Goal: Transaction & Acquisition: Book appointment/travel/reservation

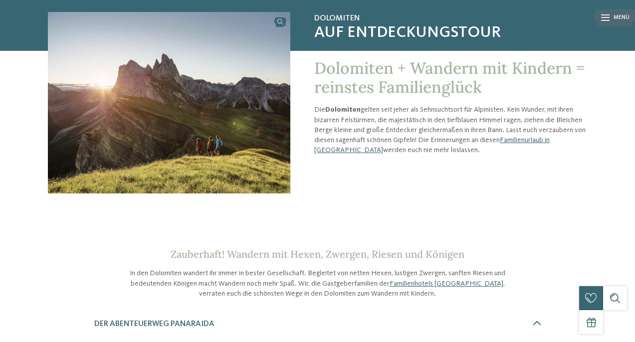
scroll to position [78, 0]
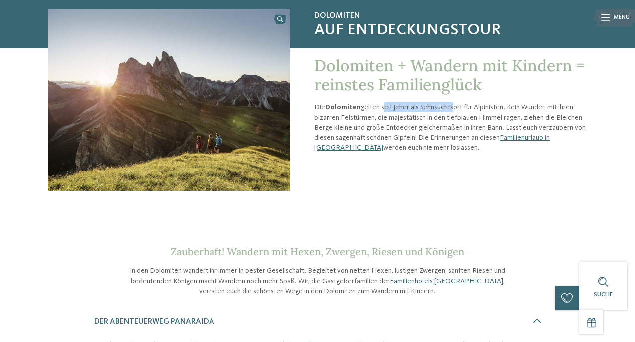
drag, startPoint x: 382, startPoint y: 105, endPoint x: 450, endPoint y: 105, distance: 68.3
click at [450, 105] on p "Die Dolomiten gelten seit jeher als Sehnsuchtsort für Alpinisten. Kein Wunder, …" at bounding box center [450, 127] width 273 height 50
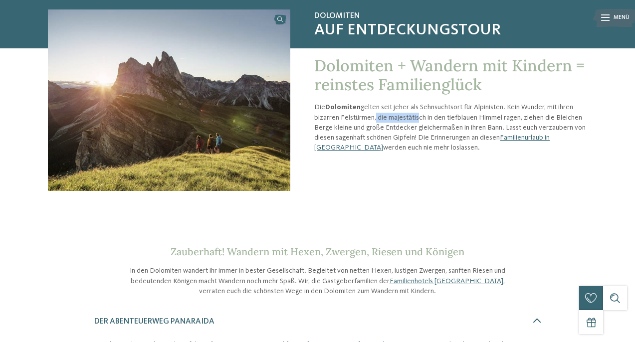
drag, startPoint x: 374, startPoint y: 118, endPoint x: 414, endPoint y: 116, distance: 40.0
click at [415, 117] on p "Die Dolomiten gelten seit jeher als Sehnsuchtsort für Alpinisten. Kein Wunder, …" at bounding box center [450, 127] width 273 height 50
click at [414, 116] on p "Die Dolomiten gelten seit jeher als Sehnsuchtsort für Alpinisten. Kein Wunder, …" at bounding box center [450, 127] width 273 height 50
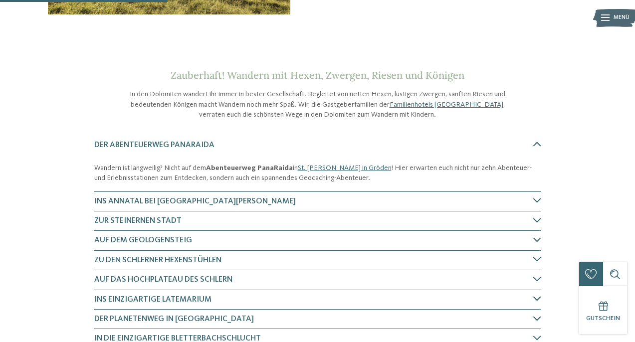
scroll to position [262, 0]
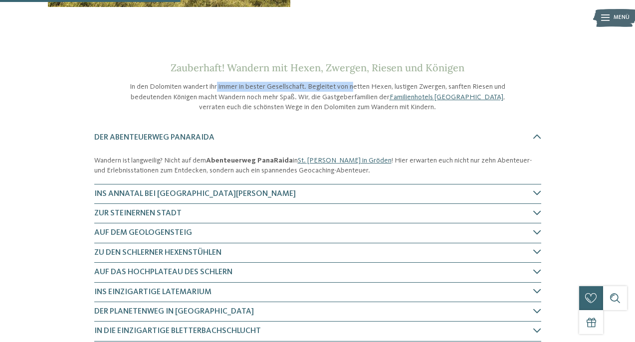
drag, startPoint x: 219, startPoint y: 86, endPoint x: 354, endPoint y: 87, distance: 135.2
click at [354, 87] on p "In den Dolomiten wandert ihr immer in bester Gesellschaft. Begleitet von netten…" at bounding box center [317, 97] width 379 height 30
click at [355, 86] on p "In den Dolomiten wandert ihr immer in bester Gesellschaft. Begleitet von netten…" at bounding box center [317, 97] width 379 height 30
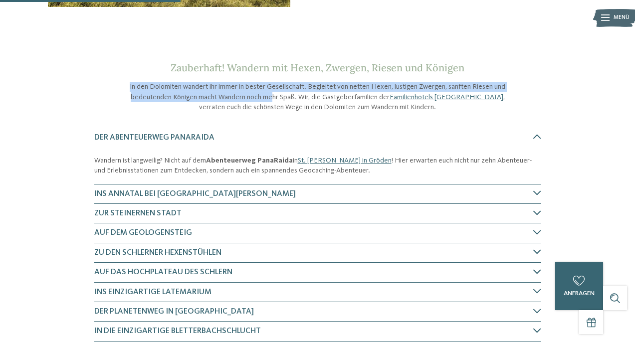
drag, startPoint x: 311, startPoint y: 79, endPoint x: 271, endPoint y: 92, distance: 41.6
click at [271, 92] on div "Zauberhaft! Wandern mit Hexen, Zwergen, Riesen und Königen In den Dolomiten wan…" at bounding box center [317, 87] width 379 height 50
click at [271, 92] on p "In den Dolomiten wandert ihr immer in bester Gesellschaft. Begleitet von netten…" at bounding box center [317, 97] width 379 height 30
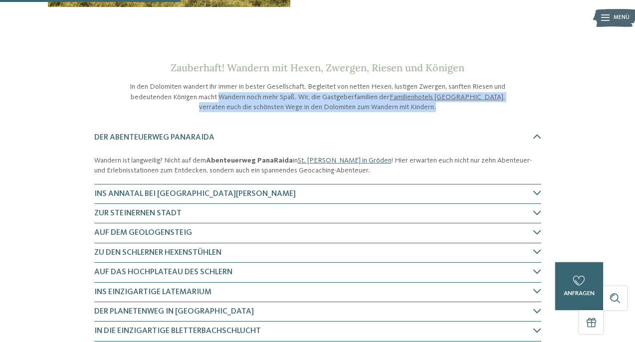
drag, startPoint x: 220, startPoint y: 94, endPoint x: 319, endPoint y: 111, distance: 100.2
click at [320, 115] on div "Dolomiten Auf Entdeckungstour Dolomiten + Wandern mit Kindern = reinstes Famili…" at bounding box center [317, 168] width 635 height 780
click at [319, 111] on p "In den Dolomiten wandert ihr immer in bester Gesellschaft. Begleitet von netten…" at bounding box center [317, 97] width 379 height 30
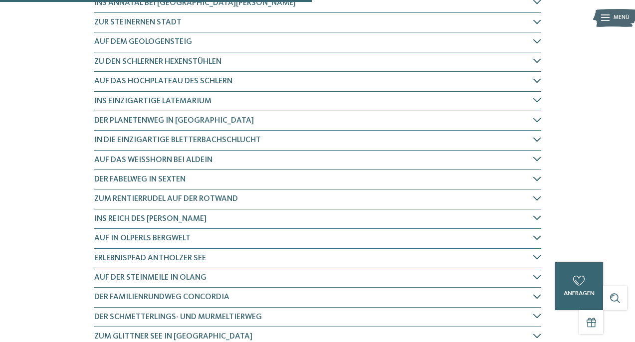
scroll to position [455, 0]
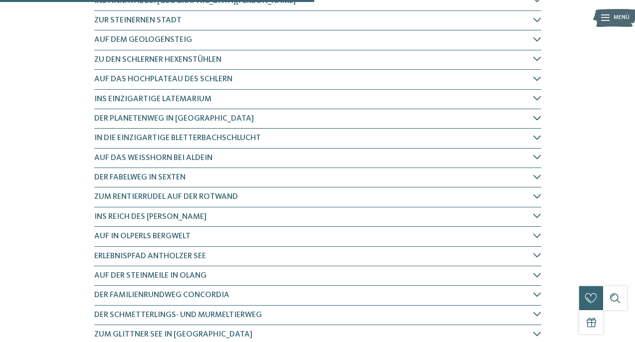
click at [532, 116] on h4 "Der Planetenweg in [GEOGRAPHIC_DATA]" at bounding box center [313, 118] width 439 height 11
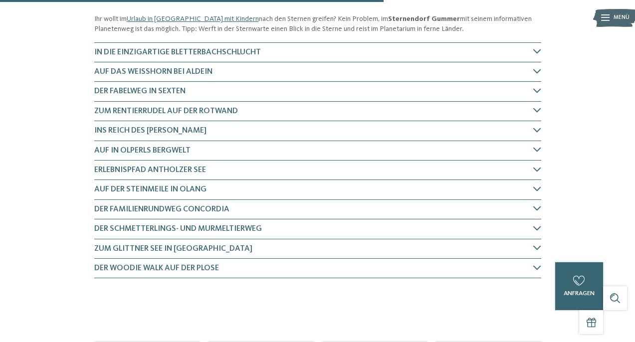
scroll to position [577, 0]
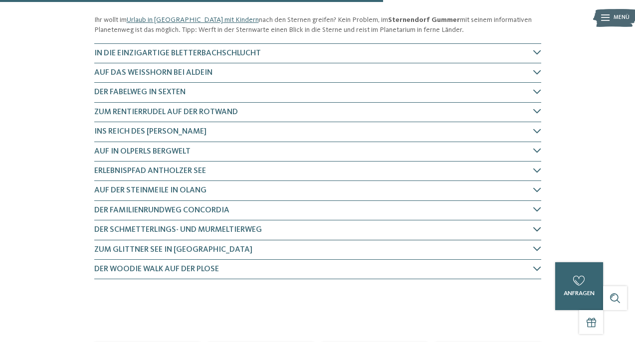
click at [538, 223] on div "Der Schmetterlings- und Murmeltierweg" at bounding box center [317, 230] width 447 height 19
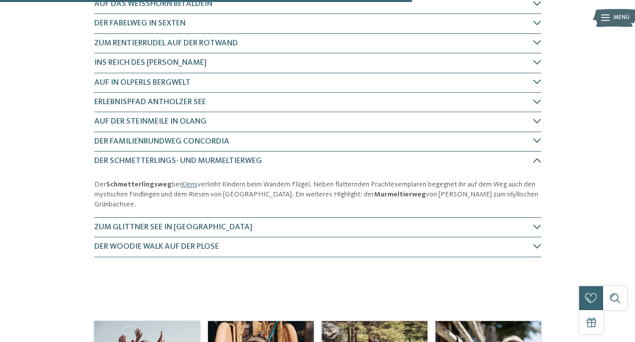
scroll to position [644, 0]
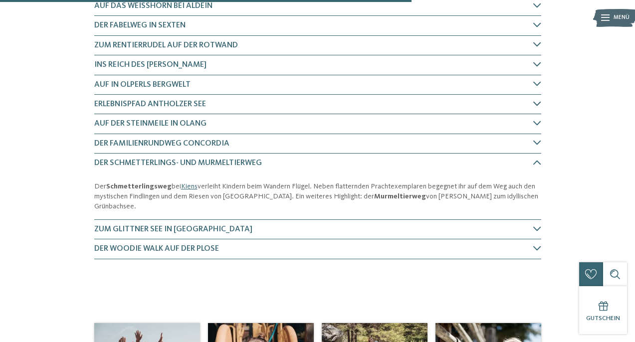
click at [533, 100] on icon at bounding box center [537, 104] width 8 height 8
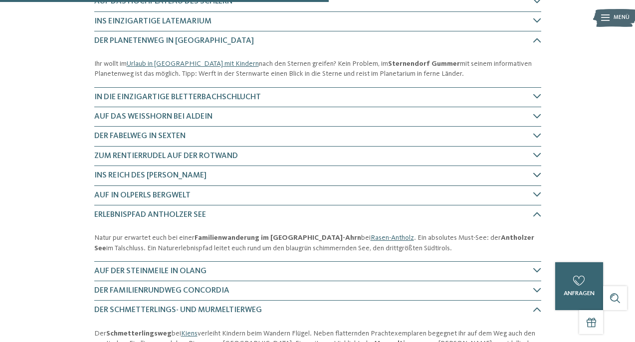
scroll to position [531, 0]
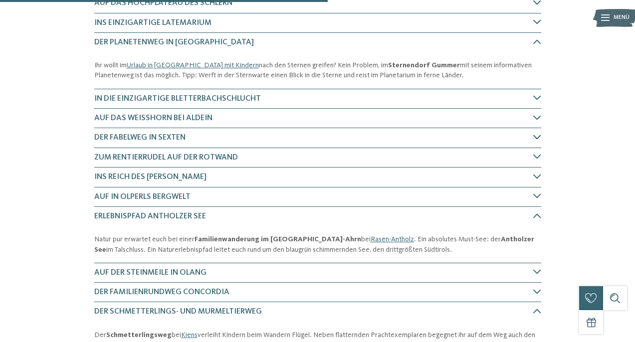
click at [540, 136] on icon at bounding box center [537, 137] width 8 height 8
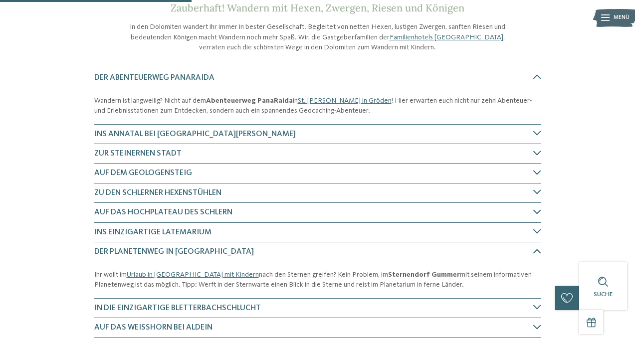
scroll to position [321, 0]
click at [536, 152] on icon at bounding box center [537, 154] width 8 height 8
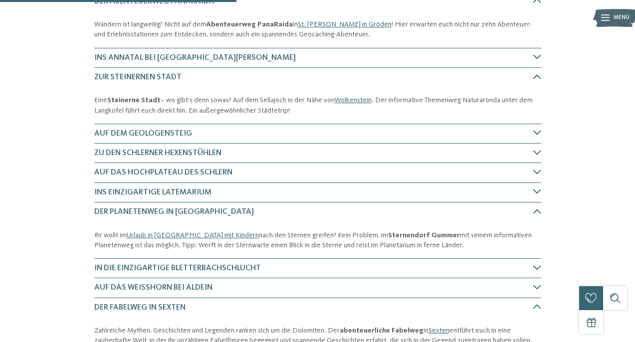
scroll to position [411, 0]
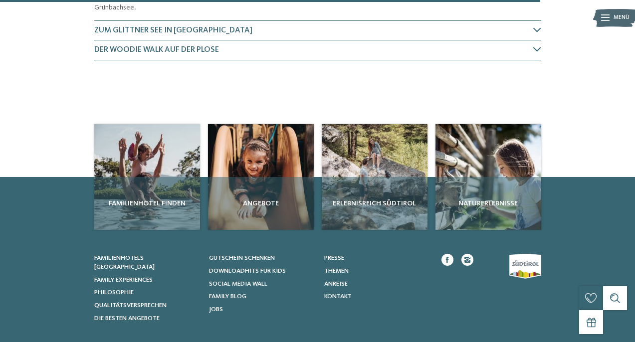
scroll to position [956, 0]
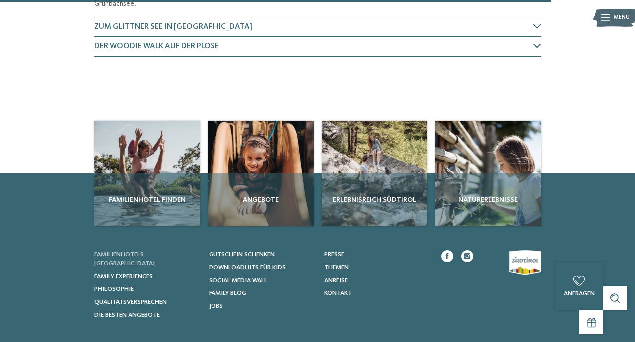
click at [151, 251] on span "Familienhotels [GEOGRAPHIC_DATA]" at bounding box center [124, 258] width 60 height 15
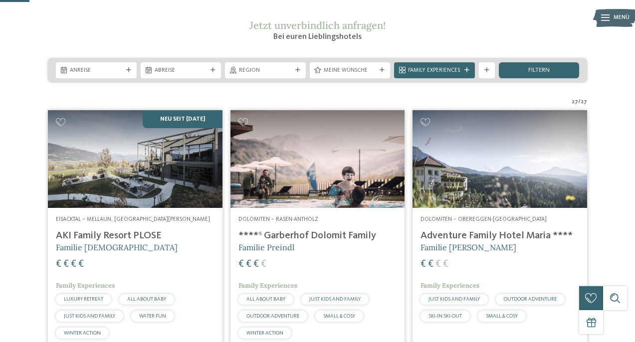
scroll to position [132, 0]
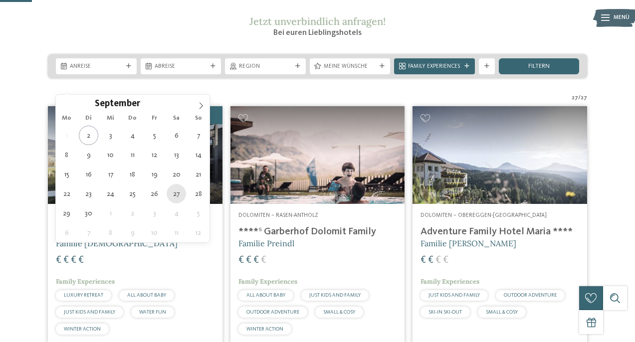
type div "27.09.2025"
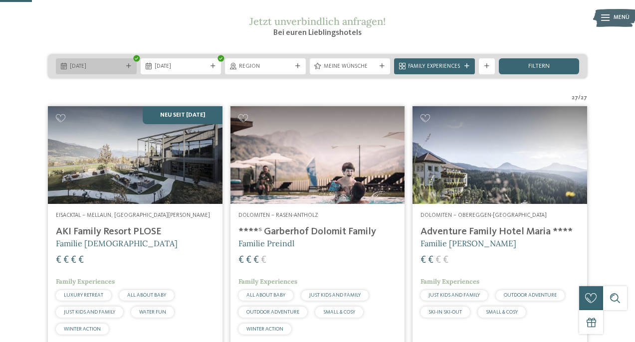
click at [130, 69] on icon at bounding box center [128, 66] width 5 height 5
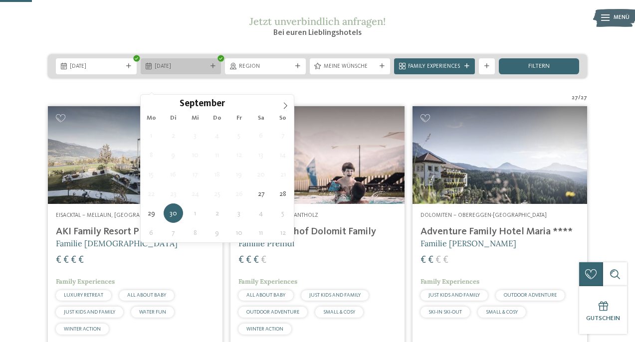
click at [201, 74] on div "30.09.2025" at bounding box center [181, 66] width 81 height 16
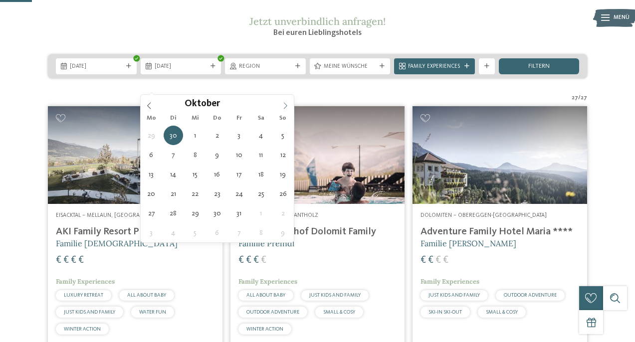
click at [289, 103] on span at bounding box center [285, 103] width 17 height 17
type div "02.10.2025"
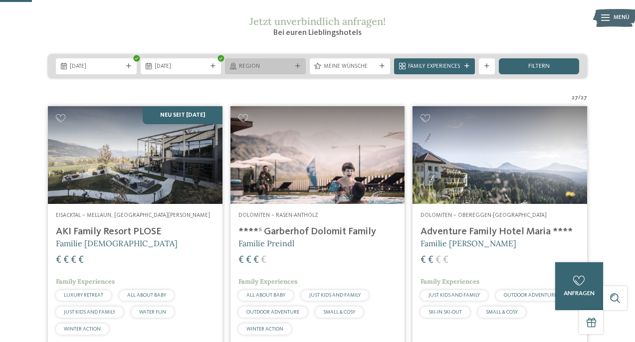
click at [298, 69] on icon at bounding box center [297, 66] width 5 height 5
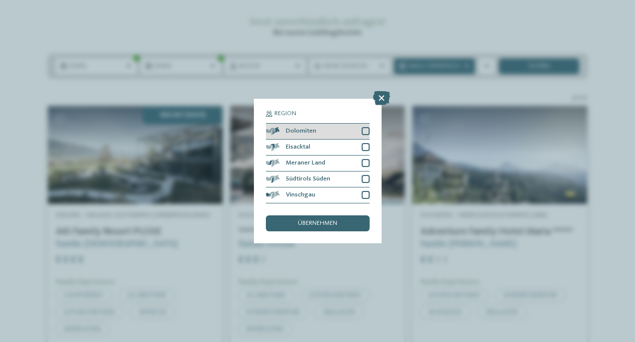
click at [366, 131] on div at bounding box center [366, 131] width 8 height 8
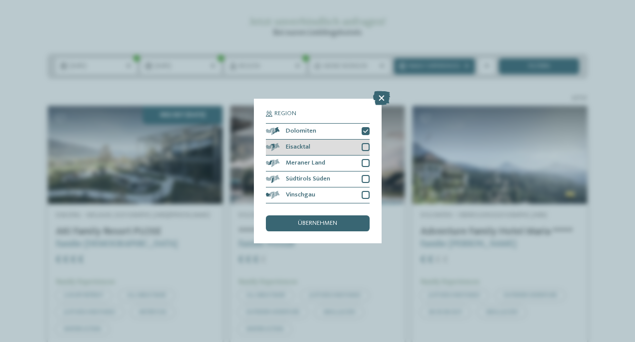
click at [363, 145] on div at bounding box center [366, 147] width 8 height 8
click at [365, 158] on div "Meraner Land" at bounding box center [318, 164] width 104 height 16
click at [331, 223] on span "übernehmen" at bounding box center [317, 224] width 39 height 6
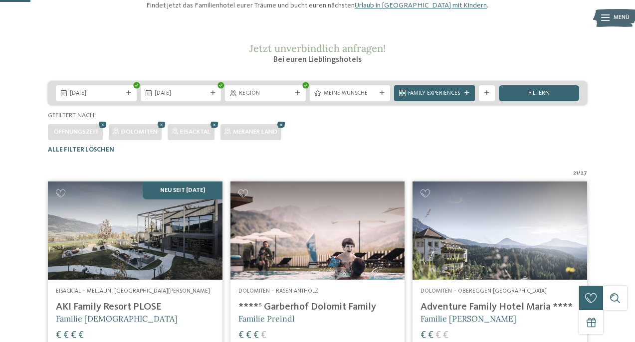
scroll to position [104, 0]
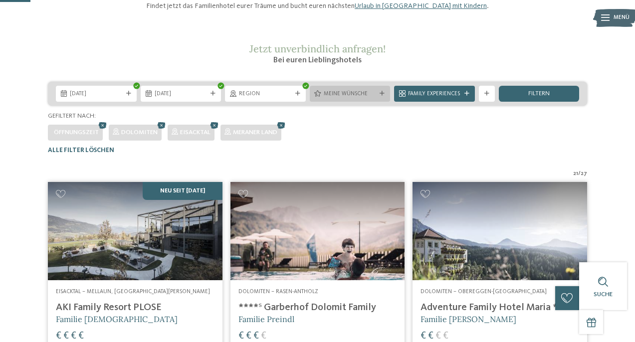
click at [346, 98] on span "Meine Wünsche" at bounding box center [350, 94] width 53 height 8
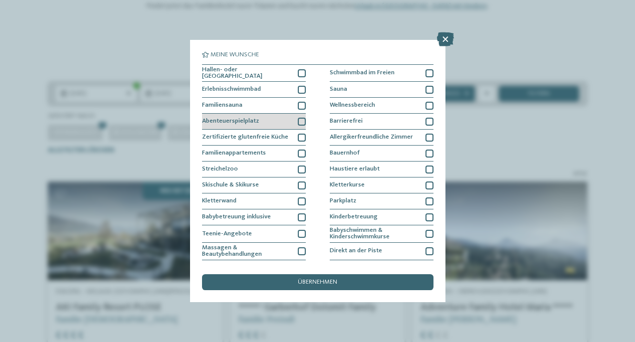
click at [301, 118] on div at bounding box center [302, 122] width 8 height 8
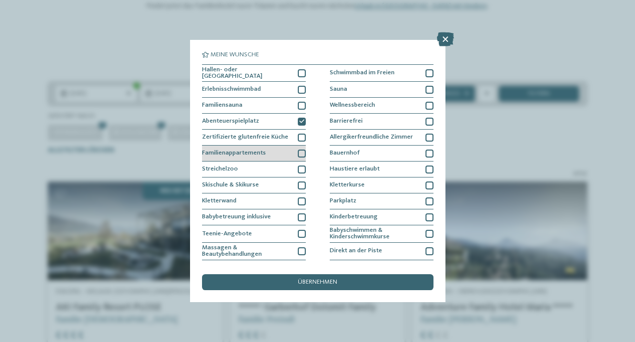
click at [299, 151] on div at bounding box center [302, 154] width 8 height 8
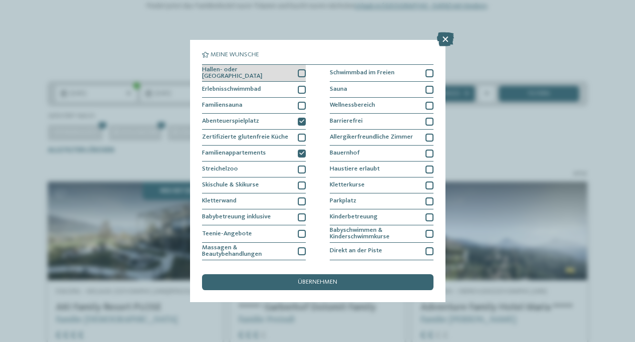
click at [300, 74] on div at bounding box center [302, 73] width 8 height 8
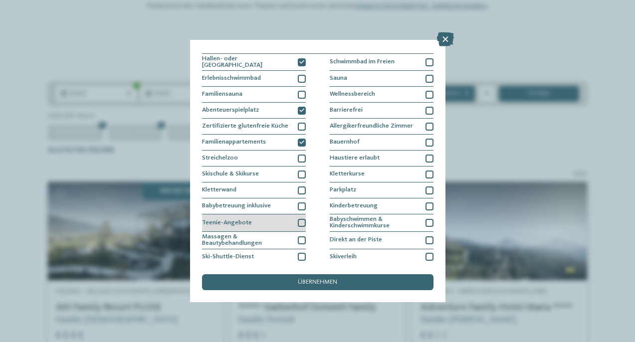
scroll to position [0, 0]
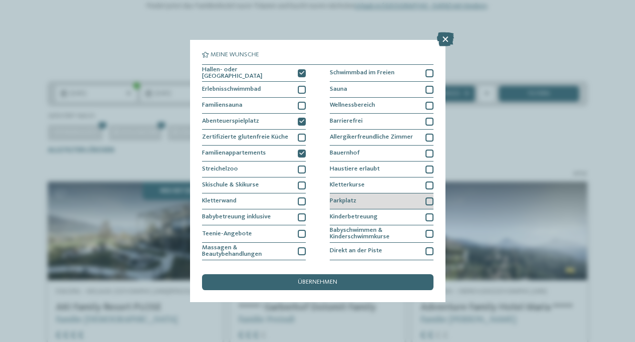
click at [431, 202] on div at bounding box center [430, 202] width 8 height 8
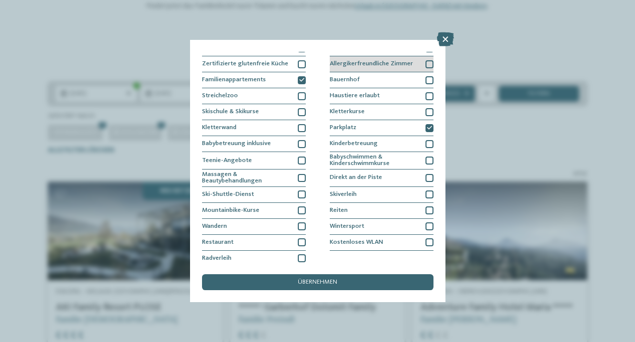
scroll to position [76, 0]
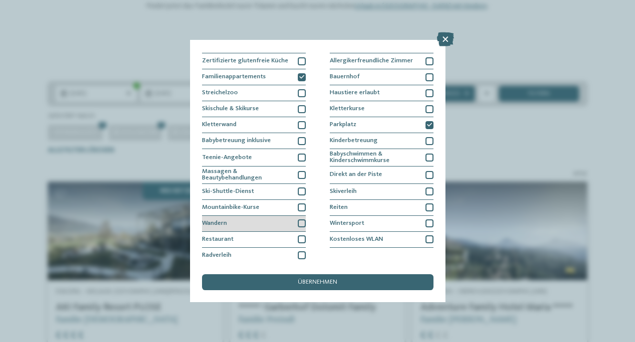
click at [302, 220] on div at bounding box center [302, 224] width 8 height 8
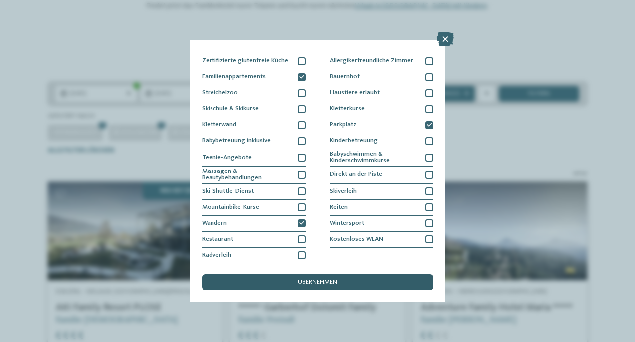
click at [302, 282] on span "übernehmen" at bounding box center [317, 282] width 39 height 6
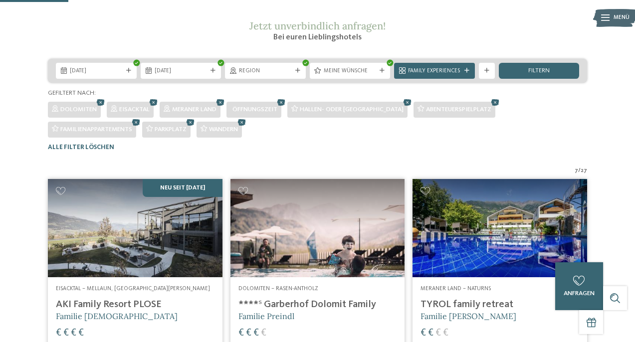
scroll to position [127, 0]
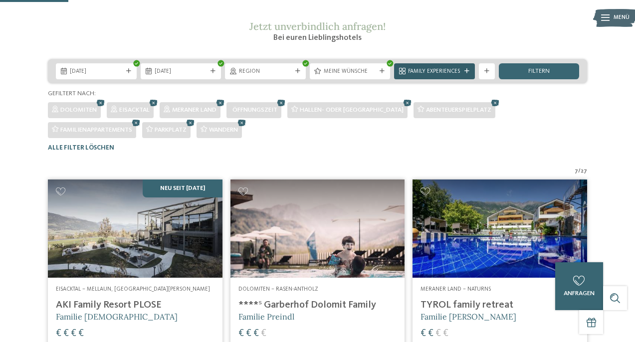
click at [469, 79] on div "Family Experiences" at bounding box center [434, 71] width 81 height 16
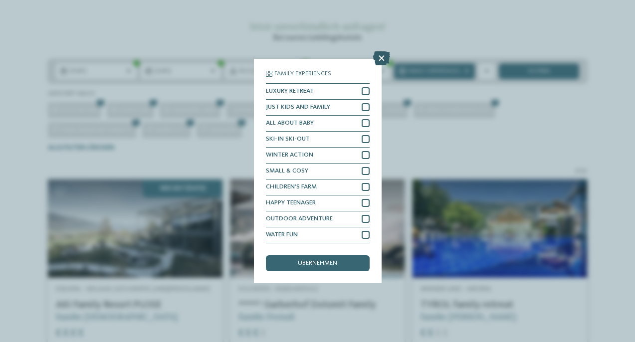
click at [380, 57] on icon at bounding box center [381, 58] width 17 height 14
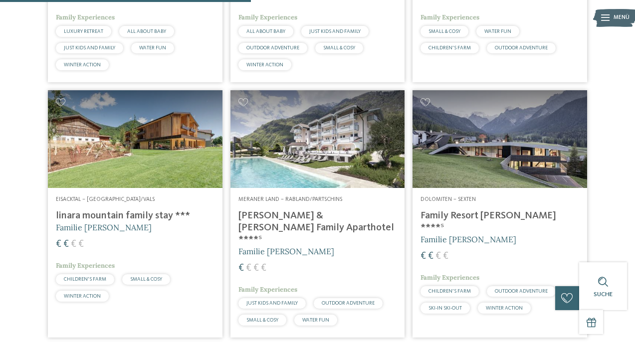
scroll to position [470, 0]
